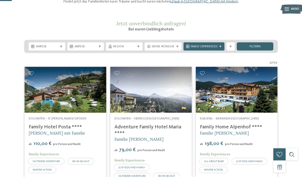
scroll to position [53, 0]
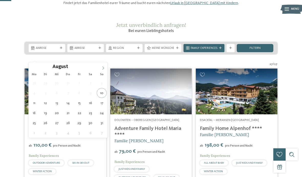
click at [106, 67] on span at bounding box center [103, 66] width 9 height 9
type div "06.09.2025"
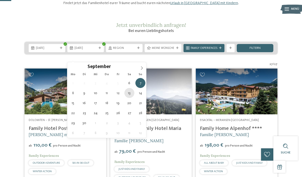
type div "13.09.2025"
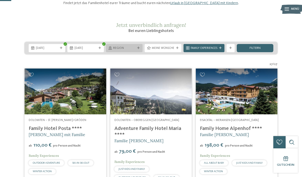
click at [139, 49] on icon at bounding box center [138, 48] width 3 height 3
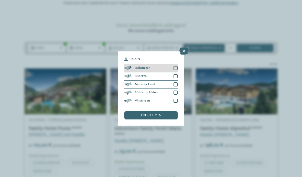
click at [176, 66] on div at bounding box center [175, 68] width 4 height 4
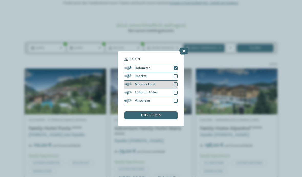
click at [177, 82] on div at bounding box center [175, 84] width 4 height 4
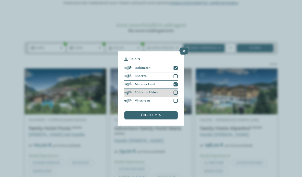
click at [177, 91] on div at bounding box center [175, 93] width 4 height 4
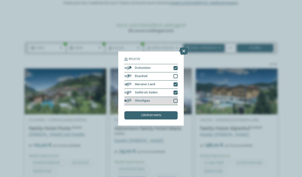
click at [177, 99] on div at bounding box center [175, 101] width 4 height 4
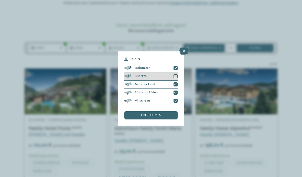
click at [177, 74] on div at bounding box center [175, 76] width 4 height 4
click at [168, 111] on div "übernehmen" at bounding box center [150, 115] width 53 height 8
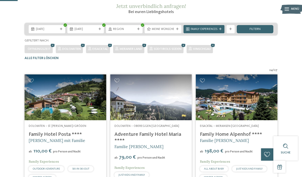
scroll to position [71, 0]
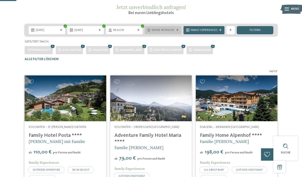
click at [178, 31] on icon at bounding box center [177, 30] width 3 height 3
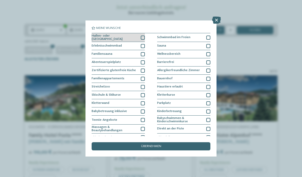
click at [142, 38] on div at bounding box center [143, 38] width 4 height 4
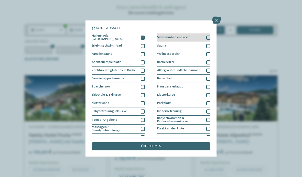
click at [209, 38] on div at bounding box center [208, 38] width 4 height 4
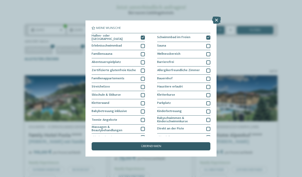
click at [173, 142] on div "übernehmen" at bounding box center [151, 146] width 119 height 8
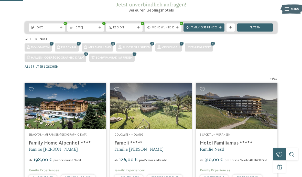
scroll to position [65, 0]
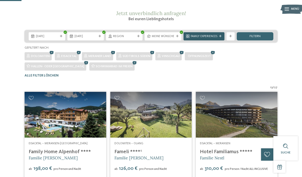
click at [218, 40] on div "Family Experiences" at bounding box center [203, 36] width 41 height 8
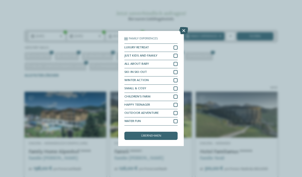
click at [184, 27] on icon at bounding box center [183, 30] width 9 height 7
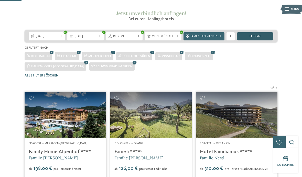
click at [264, 40] on div "filtern" at bounding box center [254, 36] width 37 height 8
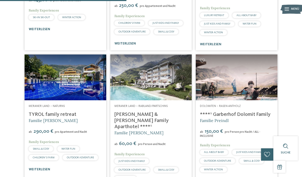
scroll to position [374, 0]
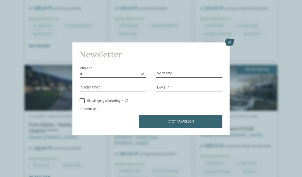
click at [229, 38] on icon at bounding box center [229, 41] width 9 height 7
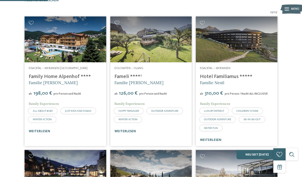
scroll to position [141, 0]
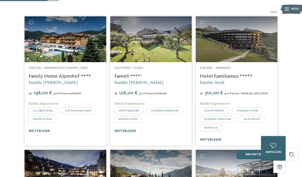
click at [167, 54] on img at bounding box center [151, 39] width 82 height 46
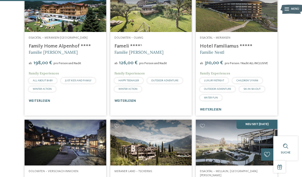
scroll to position [242, 0]
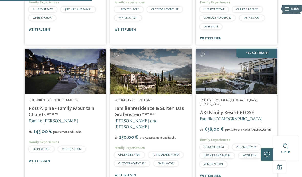
click at [165, 106] on link "Familienresidence & Suiten Das Grafenstein ****ˢ" at bounding box center [148, 111] width 69 height 11
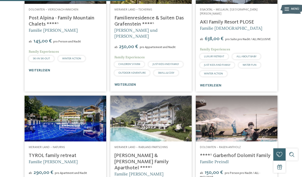
click at [166, 96] on img at bounding box center [151, 119] width 82 height 46
click at [260, 96] on img at bounding box center [237, 119] width 82 height 46
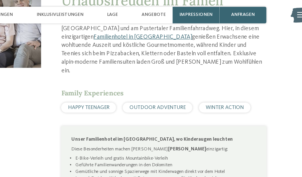
scroll to position [159, 0]
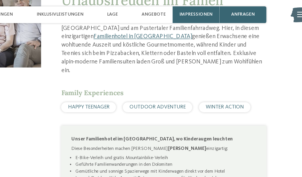
click at [144, 66] on span "HAPPY TEENAGER" at bounding box center [156, 65] width 25 height 3
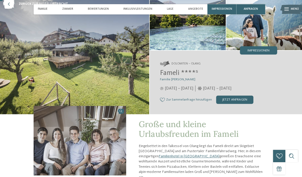
scroll to position [24, 0]
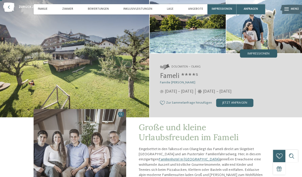
click at [265, 54] on span "Impressionen" at bounding box center [259, 53] width 22 height 3
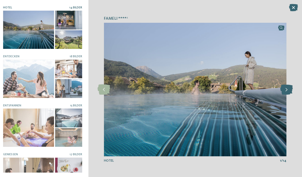
click at [284, 94] on icon at bounding box center [286, 89] width 13 height 10
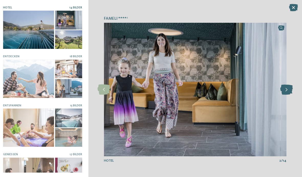
click at [283, 94] on icon at bounding box center [286, 89] width 13 height 10
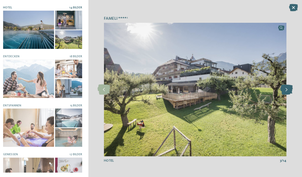
click at [284, 94] on icon at bounding box center [286, 89] width 13 height 10
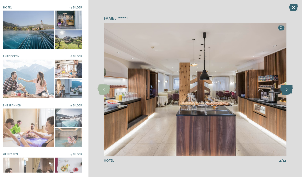
click at [285, 94] on icon at bounding box center [286, 89] width 13 height 10
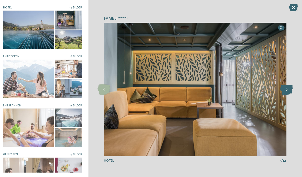
click at [284, 94] on icon at bounding box center [286, 89] width 13 height 10
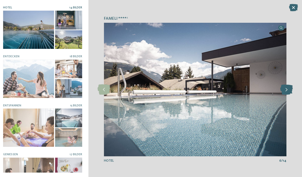
click at [283, 94] on icon at bounding box center [286, 89] width 13 height 10
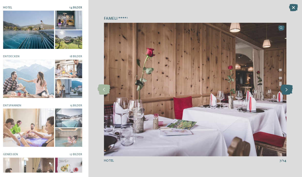
click at [285, 94] on icon at bounding box center [286, 89] width 13 height 10
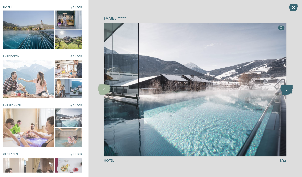
click at [285, 94] on icon at bounding box center [286, 89] width 13 height 10
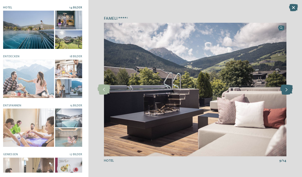
click at [285, 94] on icon at bounding box center [286, 89] width 13 height 10
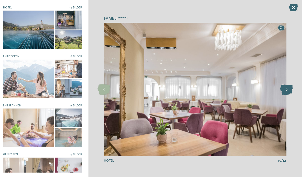
click at [284, 94] on icon at bounding box center [286, 89] width 13 height 10
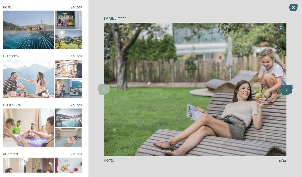
click at [285, 94] on icon at bounding box center [286, 89] width 13 height 10
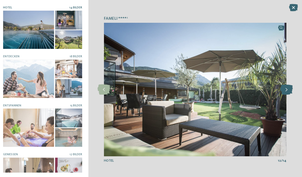
click at [285, 94] on icon at bounding box center [286, 89] width 13 height 10
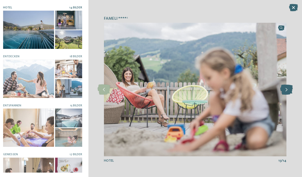
click at [285, 94] on icon at bounding box center [286, 89] width 13 height 10
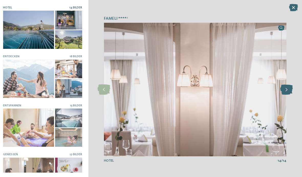
click at [285, 94] on icon at bounding box center [286, 89] width 13 height 10
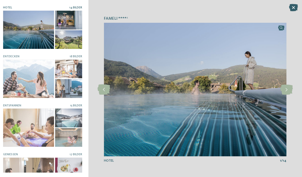
click at [290, 7] on icon at bounding box center [293, 7] width 9 height 7
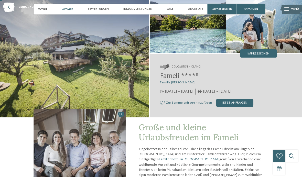
click at [71, 9] on span "Zimmer" at bounding box center [69, 8] width 11 height 3
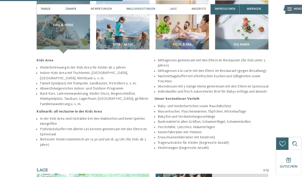
scroll to position [583, 0]
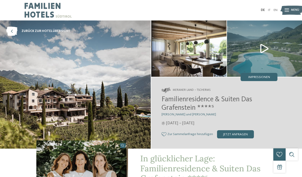
click at [264, 47] on img at bounding box center [264, 48] width 75 height 56
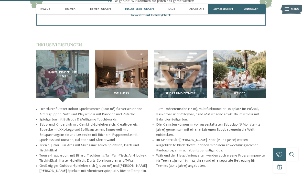
scroll to position [512, 0]
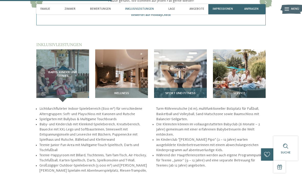
click at [194, 82] on img at bounding box center [180, 75] width 53 height 53
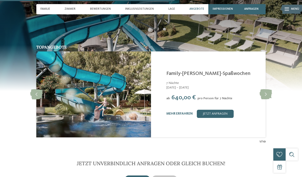
scroll to position [779, 0]
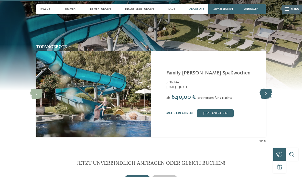
click at [265, 99] on icon at bounding box center [265, 94] width 13 height 10
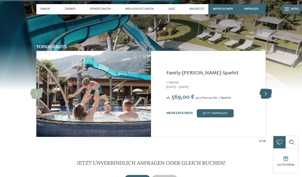
click at [271, 99] on icon at bounding box center [265, 94] width 13 height 10
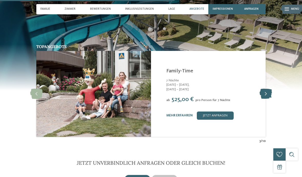
click at [271, 99] on icon at bounding box center [265, 94] width 13 height 10
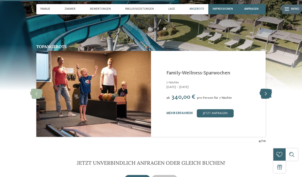
click at [271, 99] on icon at bounding box center [265, 94] width 13 height 10
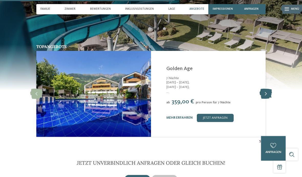
click at [271, 99] on icon at bounding box center [265, 94] width 13 height 10
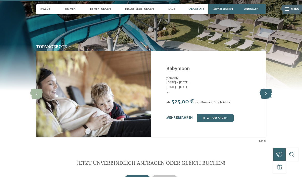
click at [270, 99] on icon at bounding box center [265, 94] width 13 height 10
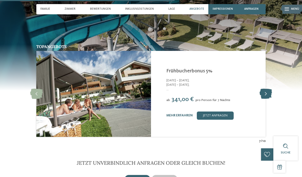
click at [270, 99] on icon at bounding box center [265, 94] width 13 height 10
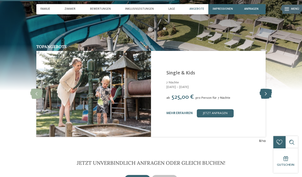
click at [269, 99] on icon at bounding box center [265, 94] width 13 height 10
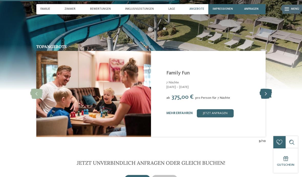
click at [268, 99] on icon at bounding box center [265, 94] width 13 height 10
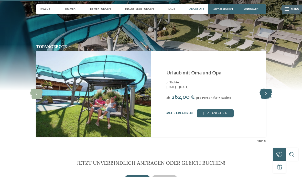
click at [267, 99] on icon at bounding box center [265, 94] width 13 height 10
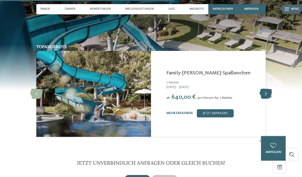
click at [263, 99] on icon at bounding box center [265, 94] width 13 height 10
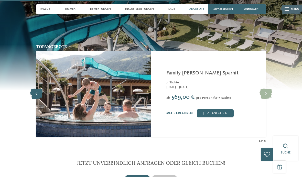
click at [33, 99] on icon at bounding box center [36, 94] width 13 height 10
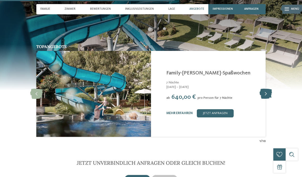
click at [268, 99] on icon at bounding box center [265, 94] width 13 height 10
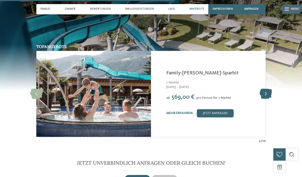
click at [267, 99] on icon at bounding box center [265, 94] width 13 height 10
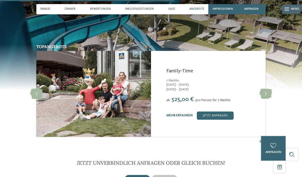
click at [181, 117] on link "mehr erfahren" at bounding box center [179, 115] width 26 height 3
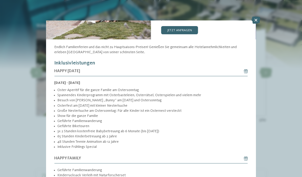
scroll to position [25, 0]
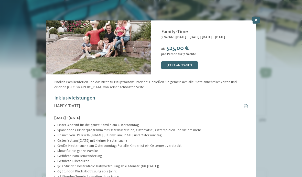
click at [218, 153] on li "Geführte Familienwanderung" at bounding box center [152, 155] width 190 height 5
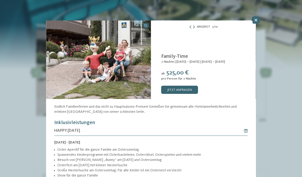
scroll to position [-3, 0]
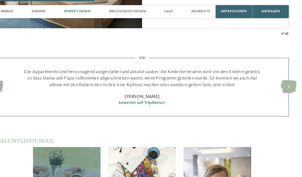
scroll to position [543, 0]
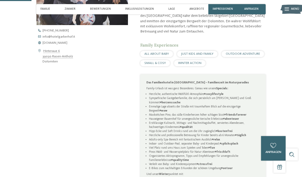
scroll to position [176, 0]
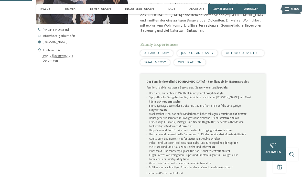
click at [278, 83] on div "Das ****ˢ Garberhof Dolomit Family stillt euren Erlebnishunger! Unser Familienh…" at bounding box center [151, 99] width 278 height 271
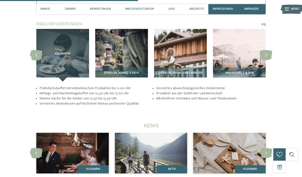
scroll to position [769, 0]
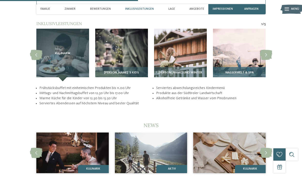
click at [250, 63] on img at bounding box center [239, 55] width 53 height 53
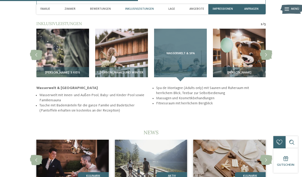
click at [197, 60] on div "Wasserwelt & Spa" at bounding box center [180, 55] width 53 height 53
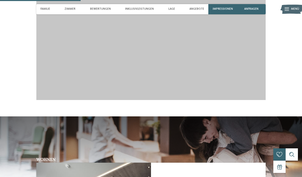
scroll to position [456, 0]
